Goal: Information Seeking & Learning: Learn about a topic

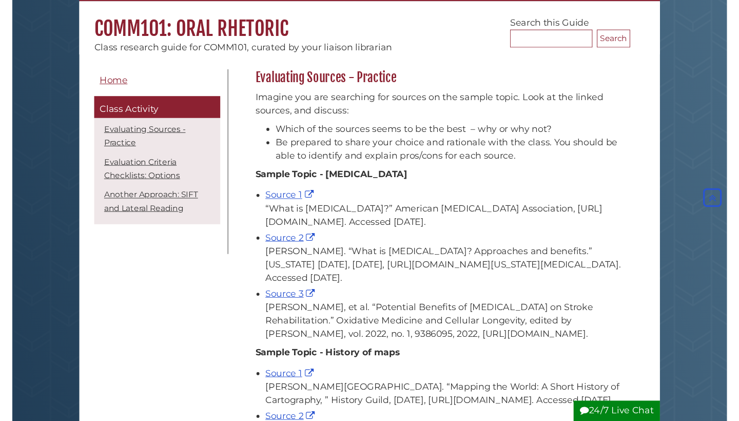
scroll to position [71, 0]
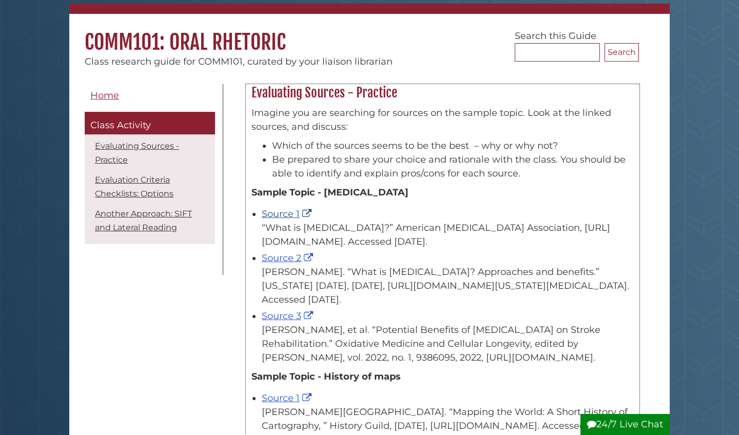
click at [279, 215] on link "Source 1" at bounding box center [288, 213] width 52 height 11
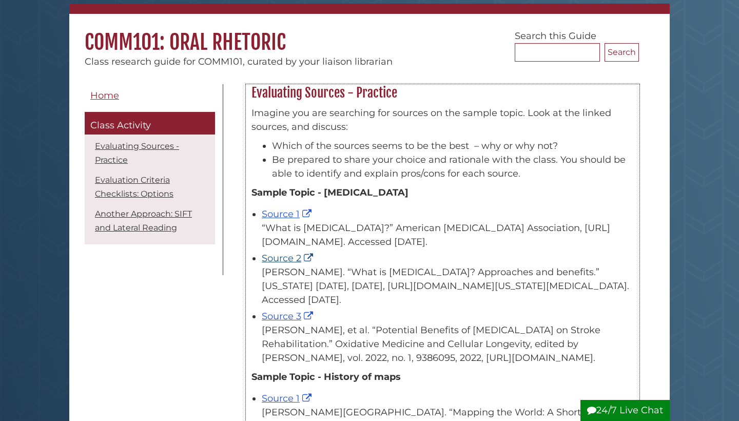
click at [291, 252] on link "Source 2" at bounding box center [289, 257] width 54 height 11
click at [291, 315] on link "Source 3" at bounding box center [289, 315] width 54 height 11
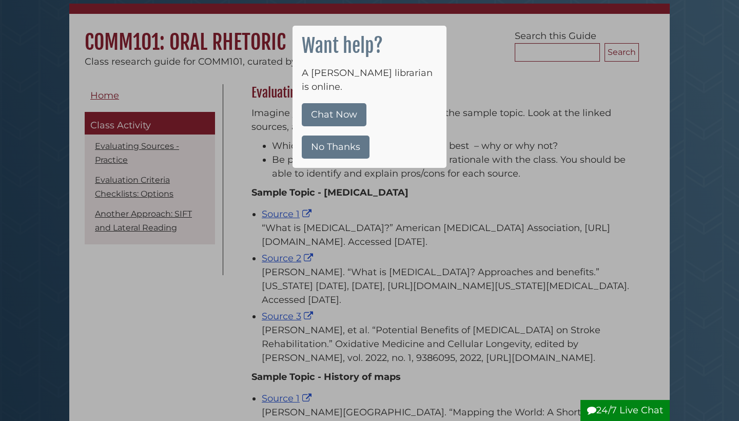
click at [335, 135] on button "No Thanks" at bounding box center [336, 146] width 68 height 23
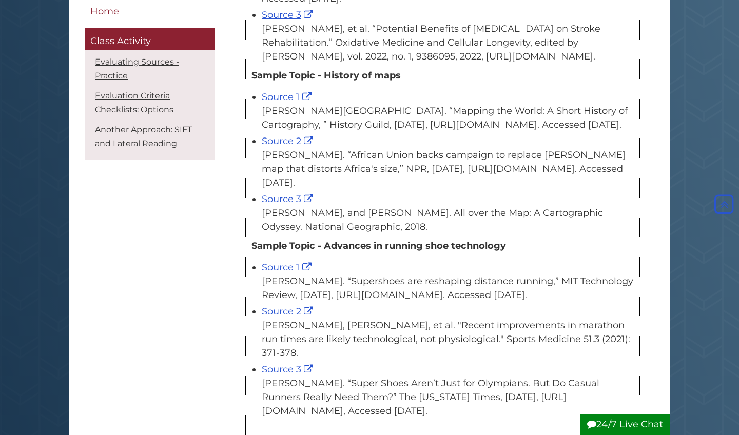
scroll to position [374, 0]
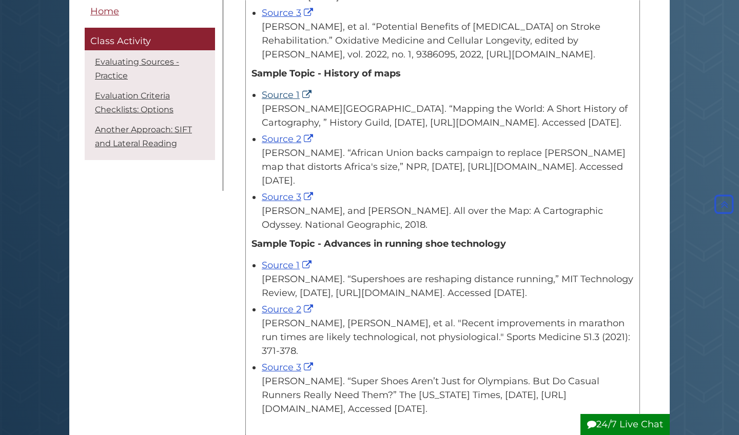
click at [279, 96] on link "Source 1" at bounding box center [288, 94] width 52 height 11
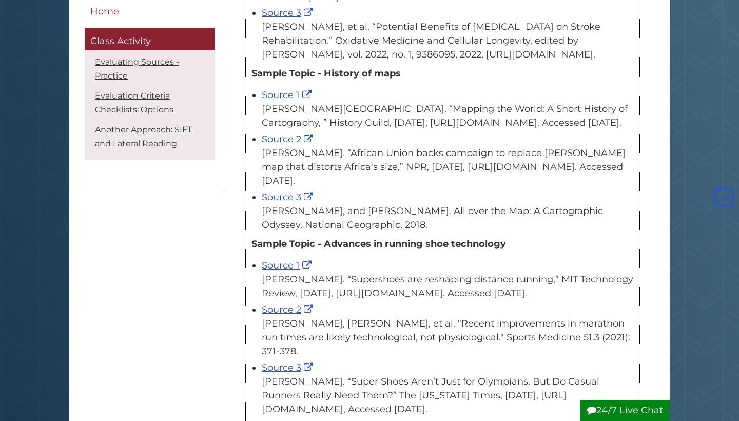
click at [293, 145] on link "Source 2" at bounding box center [289, 138] width 54 height 11
click at [290, 203] on link "Source 3" at bounding box center [289, 196] width 54 height 11
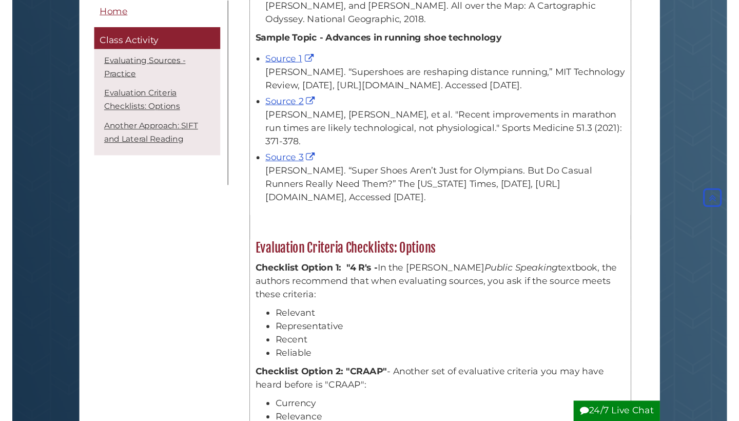
scroll to position [584, 0]
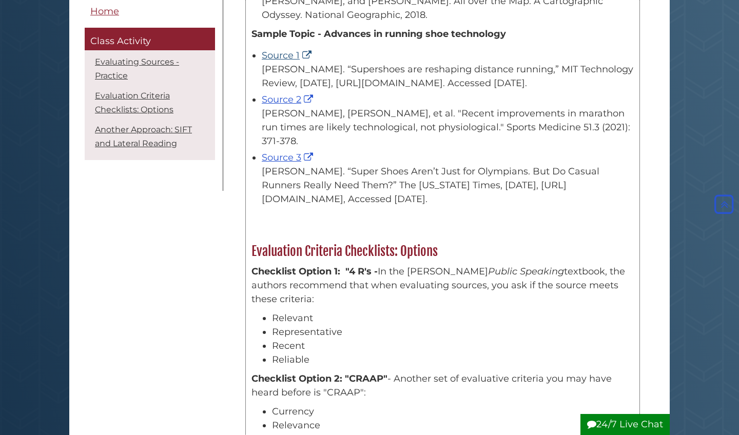
click at [284, 61] on link "Source 1" at bounding box center [288, 55] width 52 height 11
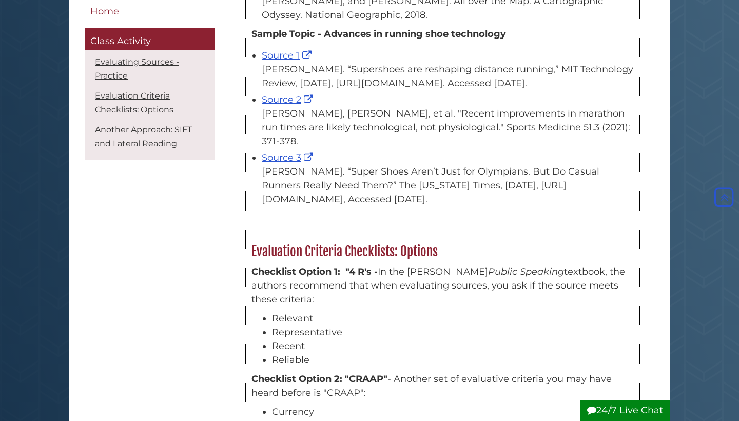
click at [285, 146] on div "Source 2 Muniz-Pardos, Borja, et al. "Recent improvements in marathon run times…" at bounding box center [448, 120] width 372 height 55
click at [285, 105] on link "Source 2" at bounding box center [289, 99] width 54 height 11
click at [282, 163] on link "Source 3" at bounding box center [289, 157] width 54 height 11
click at [279, 163] on link "Source 3" at bounding box center [289, 157] width 54 height 11
